Goal: Use online tool/utility

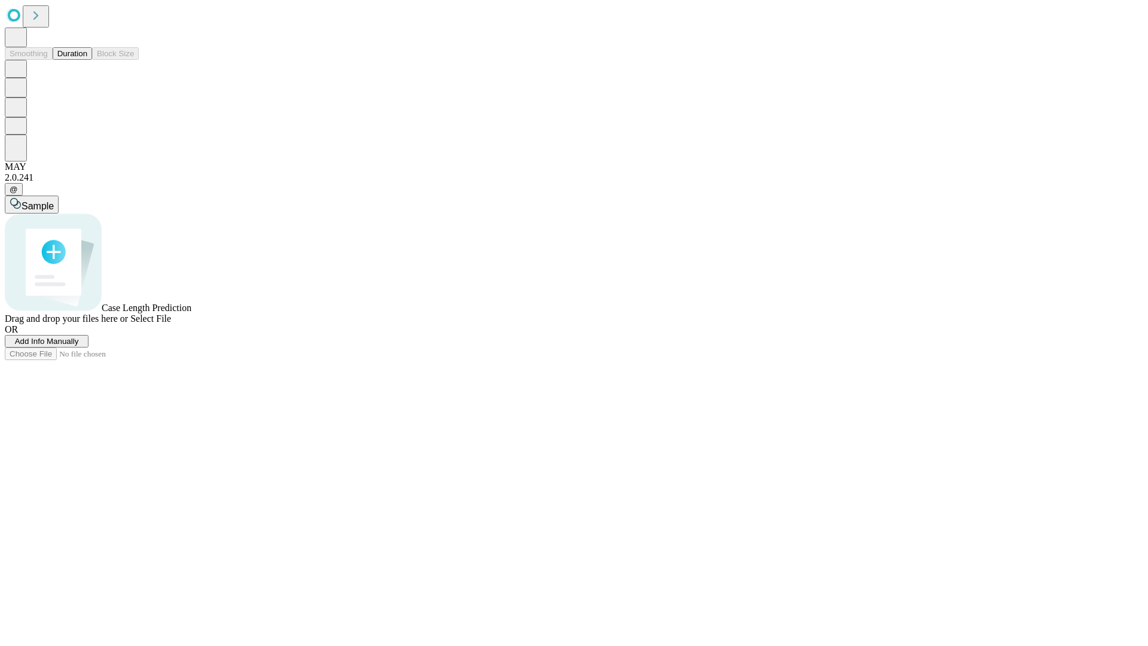
click at [87, 60] on button "Duration" at bounding box center [72, 53] width 39 height 13
click at [54, 201] on span "Sample" at bounding box center [38, 206] width 32 height 10
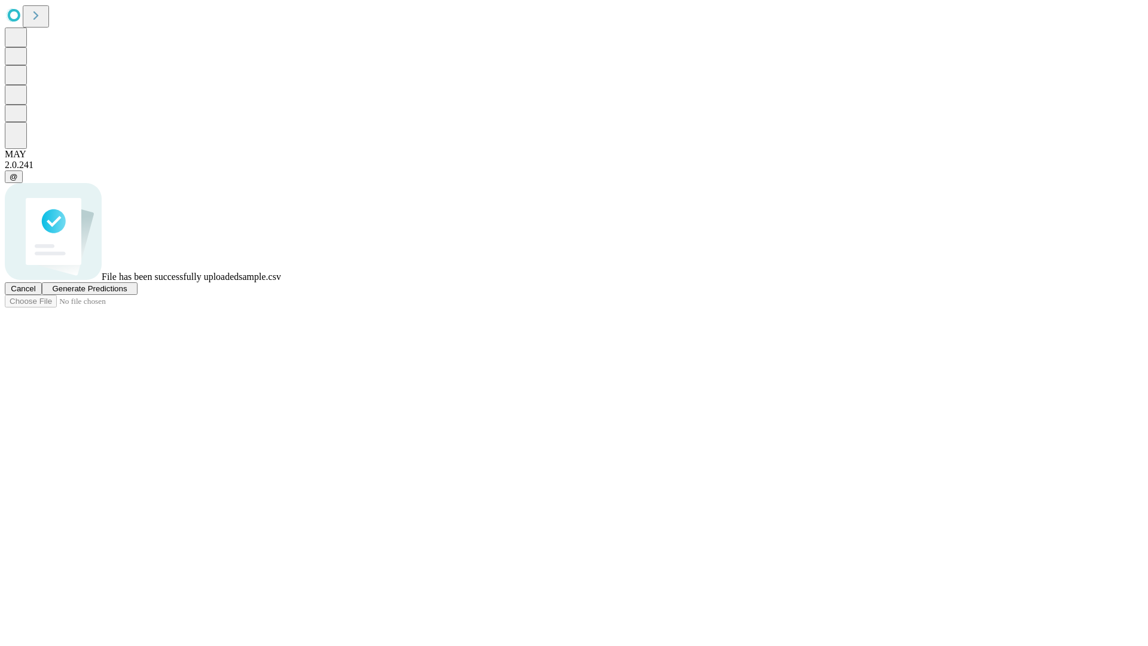
click at [127, 293] on span "Generate Predictions" at bounding box center [89, 288] width 75 height 9
